Goal: Task Accomplishment & Management: Manage account settings

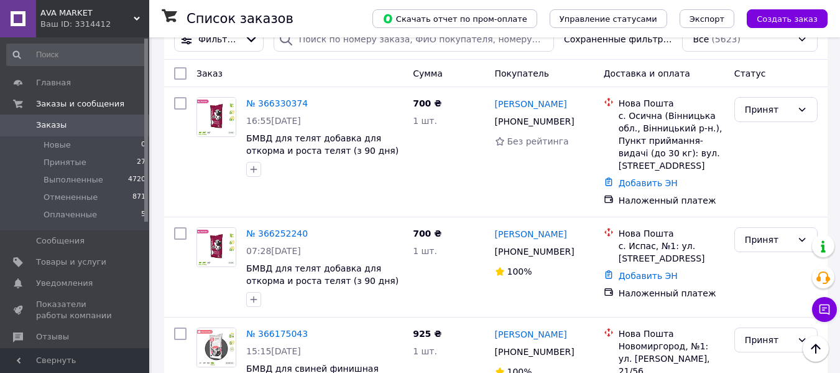
scroll to position [62, 0]
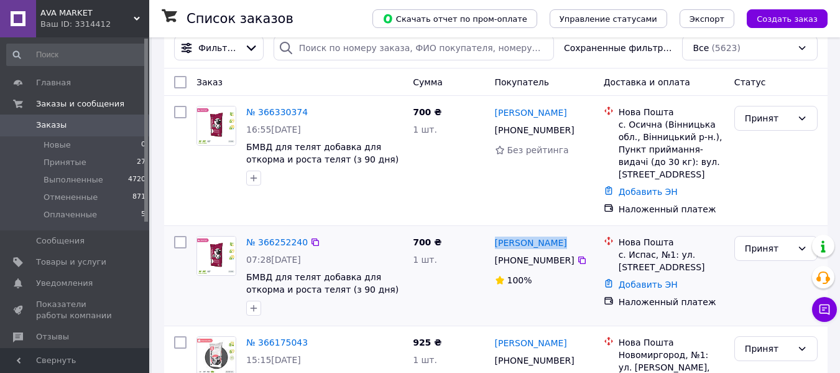
drag, startPoint x: 563, startPoint y: 227, endPoint x: 494, endPoint y: 232, distance: 69.2
click at [494, 234] on div "[PERSON_NAME]" at bounding box center [544, 242] width 101 height 16
copy link "[PERSON_NAME]"
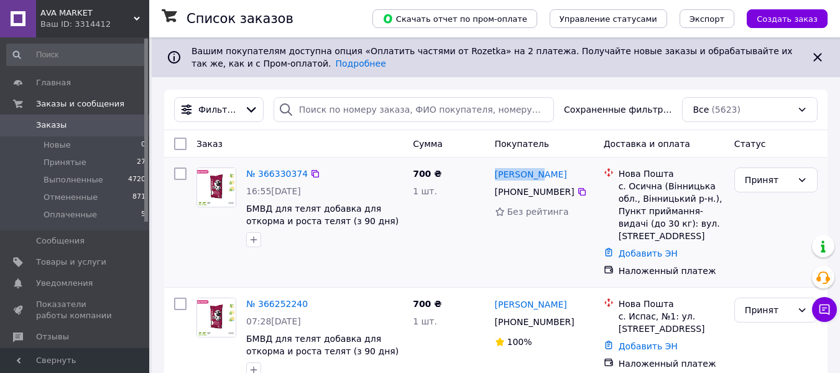
drag, startPoint x: 543, startPoint y: 174, endPoint x: 494, endPoint y: 175, distance: 49.1
click at [494, 175] on div "[PERSON_NAME]" at bounding box center [544, 174] width 101 height 16
copy link "[PERSON_NAME]"
